Goal: Information Seeking & Learning: Learn about a topic

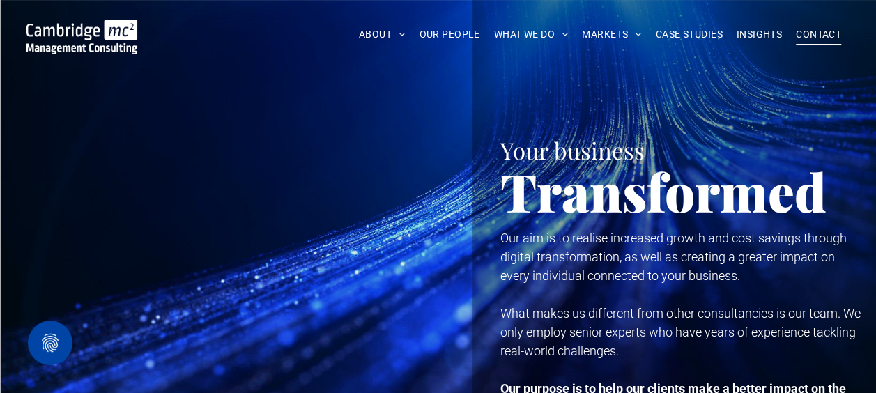
click at [826, 38] on span "CONTACT" at bounding box center [818, 35] width 45 height 22
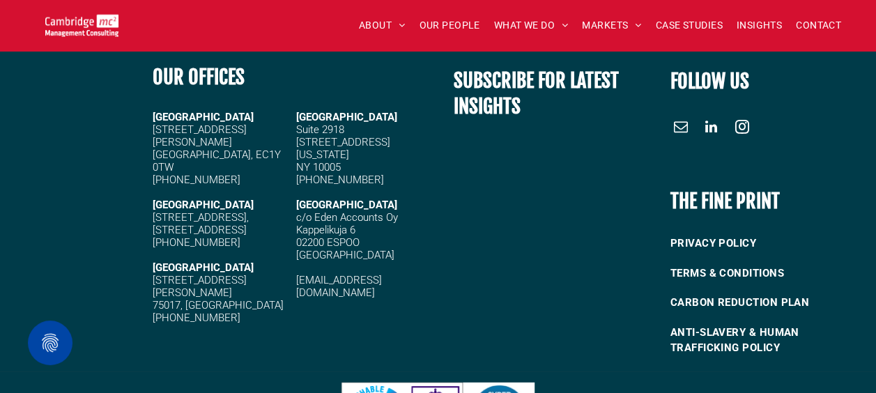
scroll to position [1868, 0]
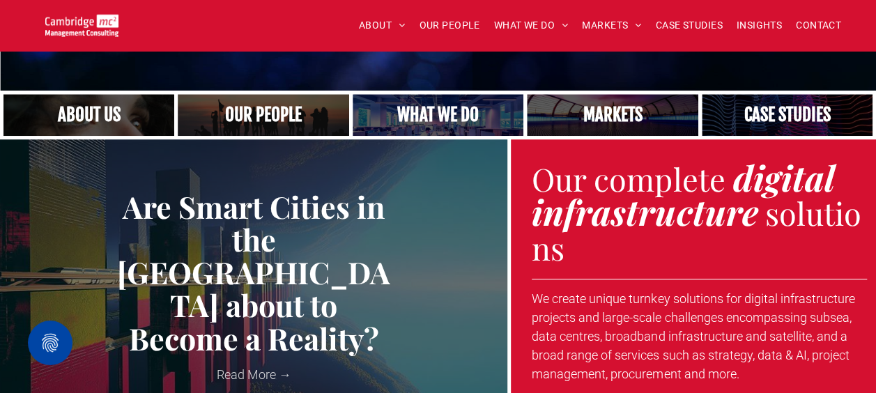
scroll to position [418, 0]
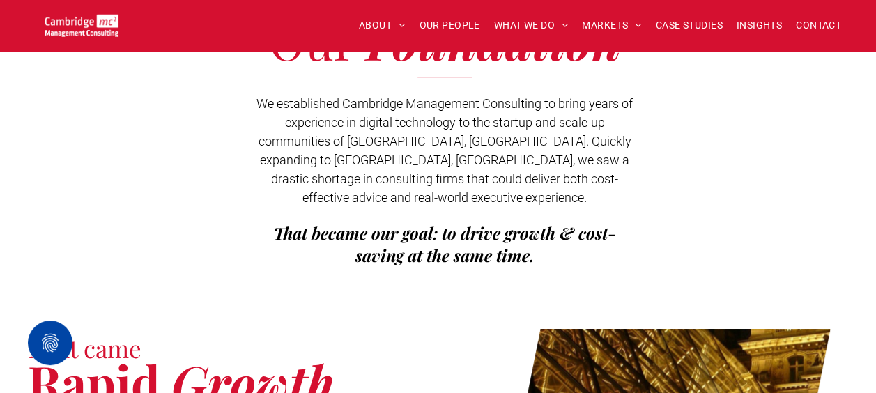
scroll to position [581, 0]
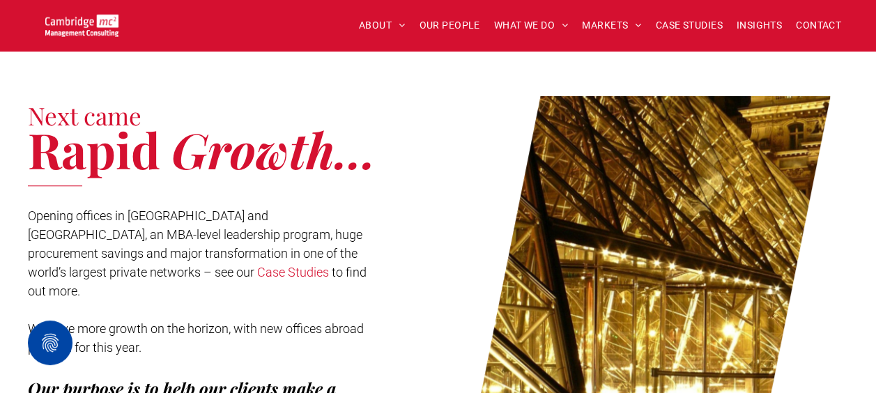
click at [257, 265] on link "Case Studies" at bounding box center [293, 272] width 72 height 15
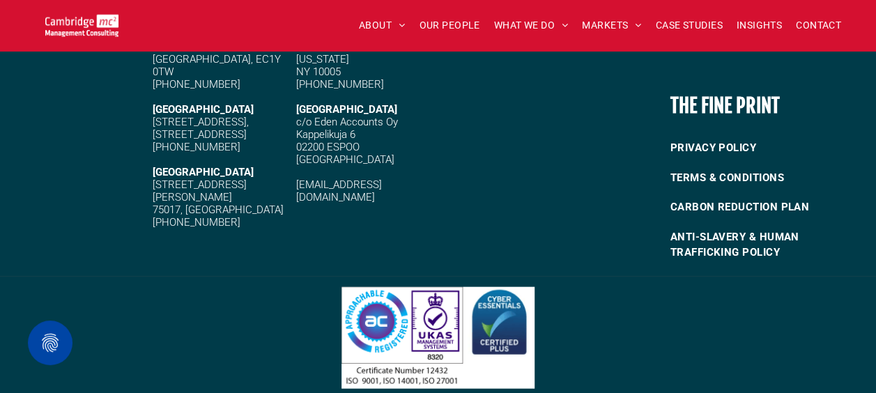
scroll to position [3971, 0]
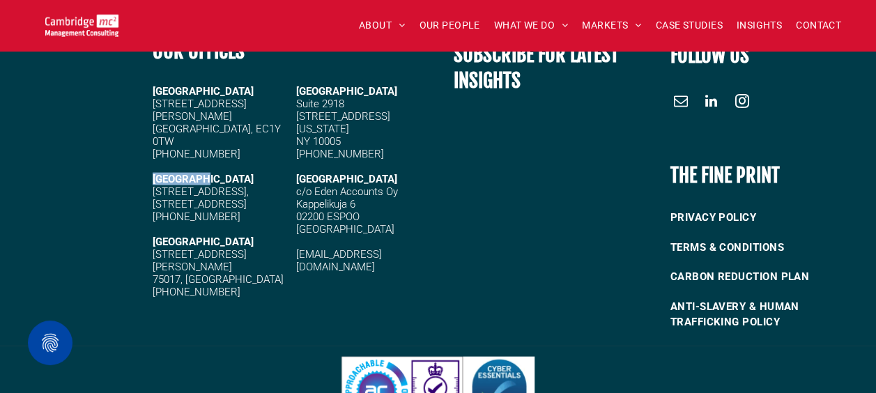
drag, startPoint x: 155, startPoint y: 153, endPoint x: 244, endPoint y: 153, distance: 89.2
click at [244, 173] on h5 "[GEOGRAPHIC_DATA]" at bounding box center [220, 179] width 135 height 13
click at [366, 231] on h5 "c/o Eden Accounts Oy Kappelikuja 6 02200 ESPOO Finland" at bounding box center [363, 210] width 135 height 50
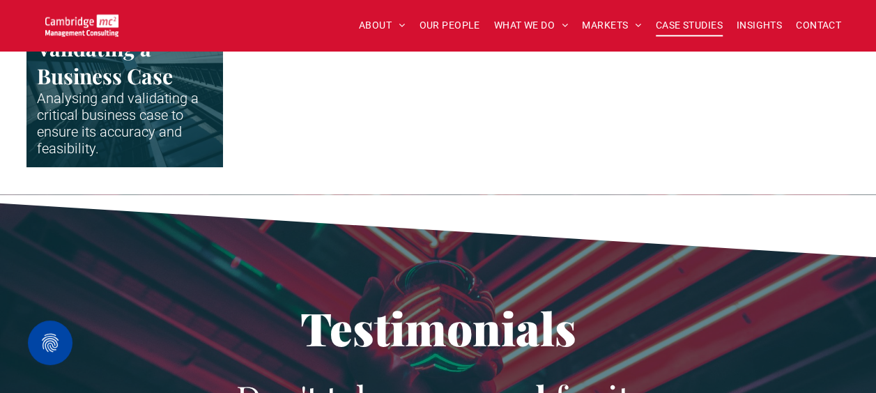
scroll to position [3204, 0]
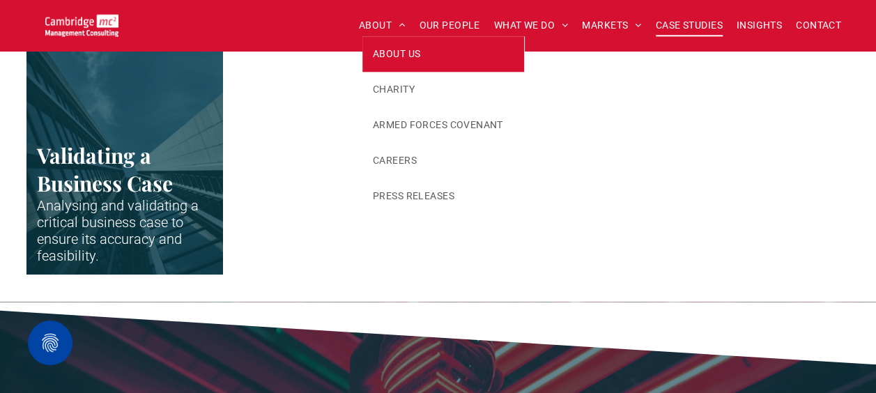
click at [393, 53] on span "ABOUT US" at bounding box center [396, 54] width 47 height 15
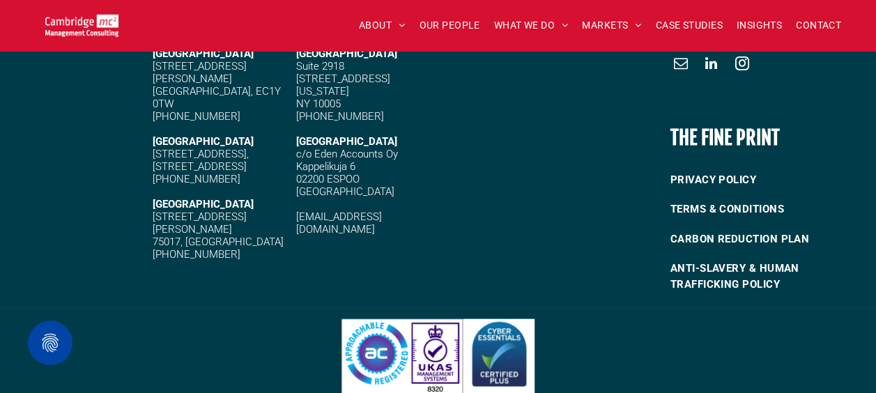
scroll to position [4074, 0]
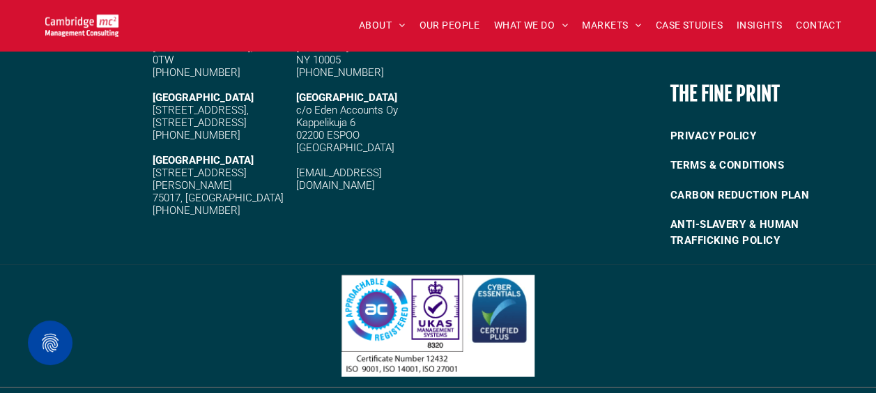
click at [88, 24] on img at bounding box center [81, 25] width 73 height 23
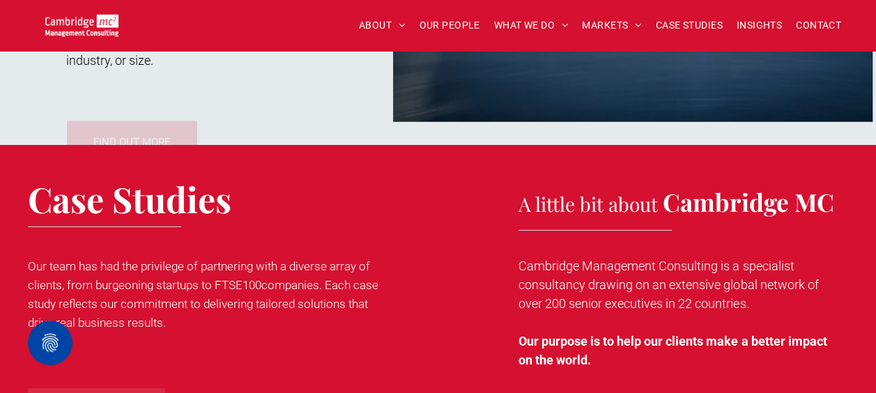
scroll to position [2159, 0]
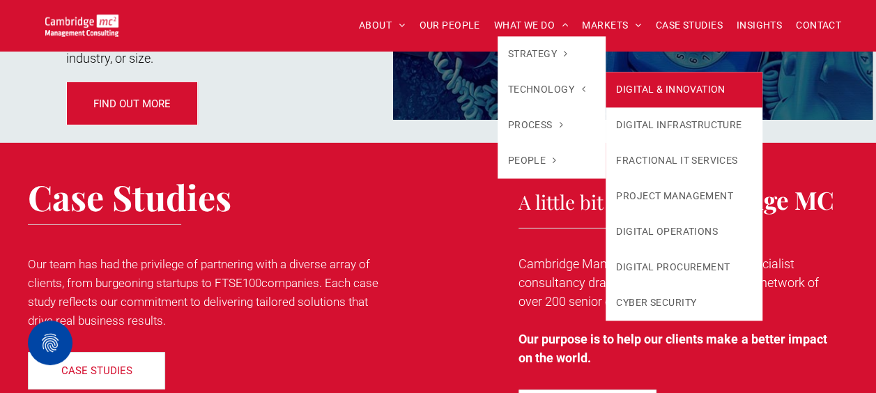
click at [681, 81] on link "DIGITAL & INNOVATION" at bounding box center [683, 90] width 157 height 36
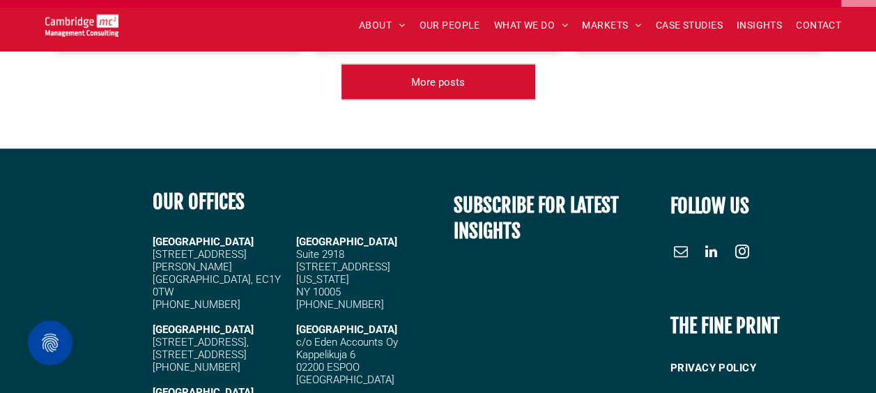
scroll to position [3883, 0]
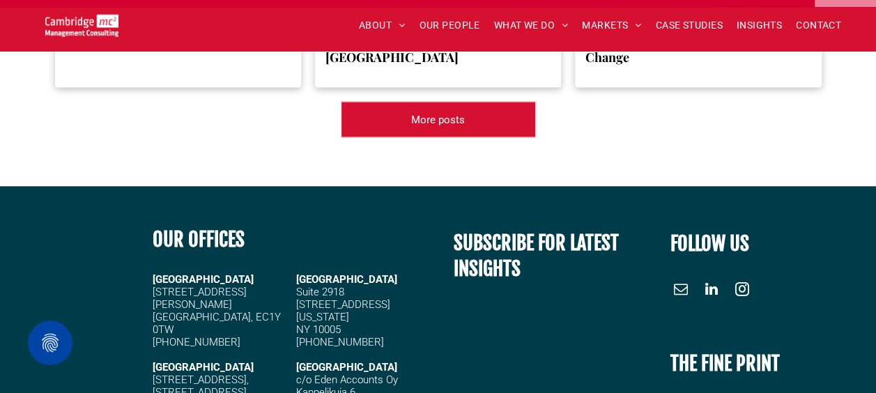
click at [712, 277] on span "linkedin" at bounding box center [711, 288] width 22 height 22
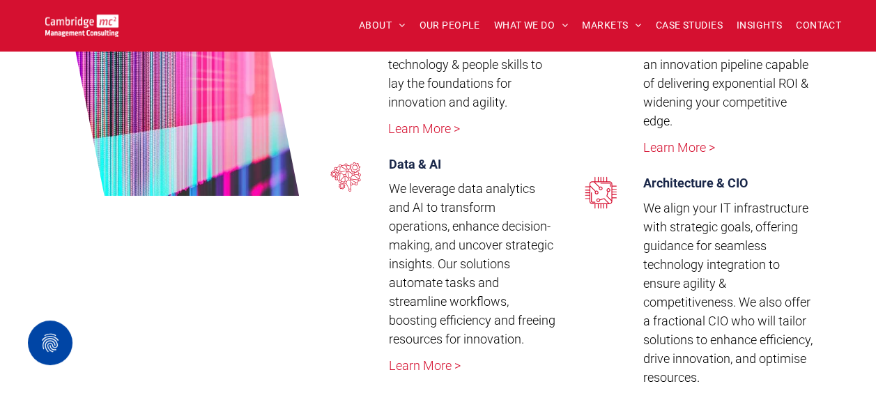
scroll to position [3413, 0]
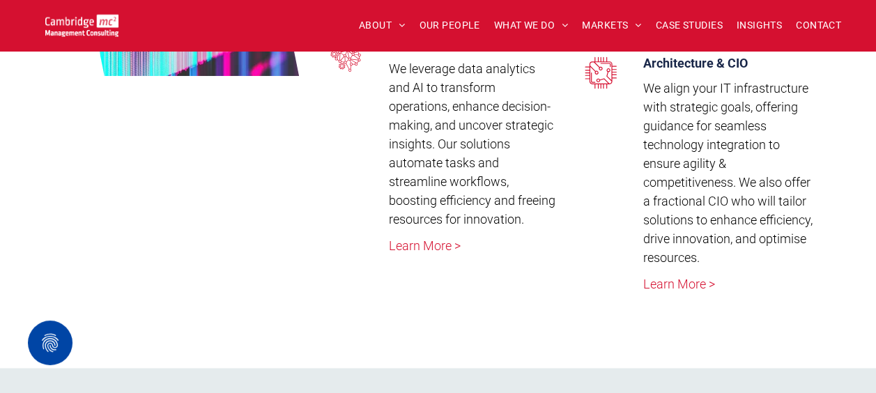
click at [426, 249] on link "Learn More >" at bounding box center [424, 245] width 72 height 15
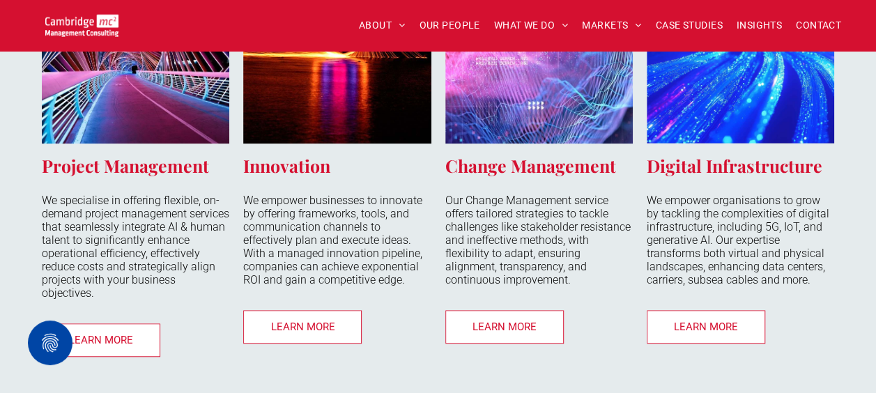
scroll to position [3135, 0]
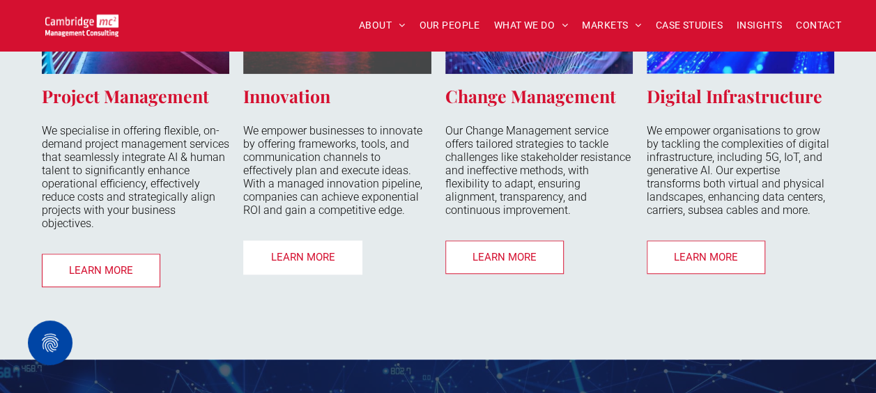
click at [315, 263] on span "LEARN MORE" at bounding box center [303, 257] width 92 height 26
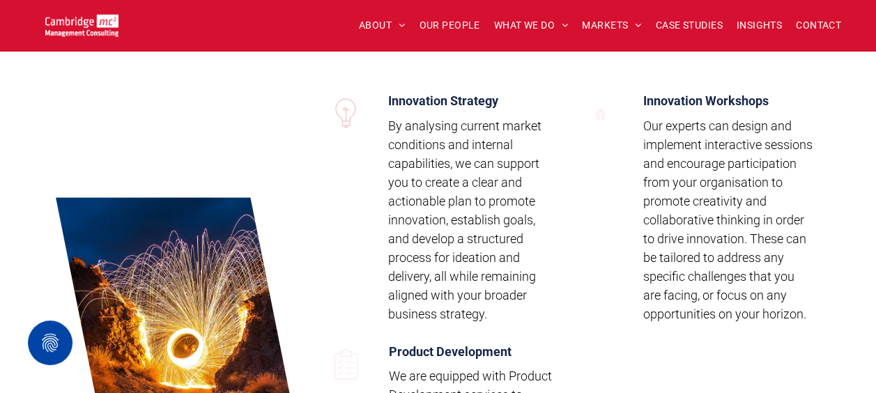
scroll to position [2368, 0]
